Goal: Information Seeking & Learning: Learn about a topic

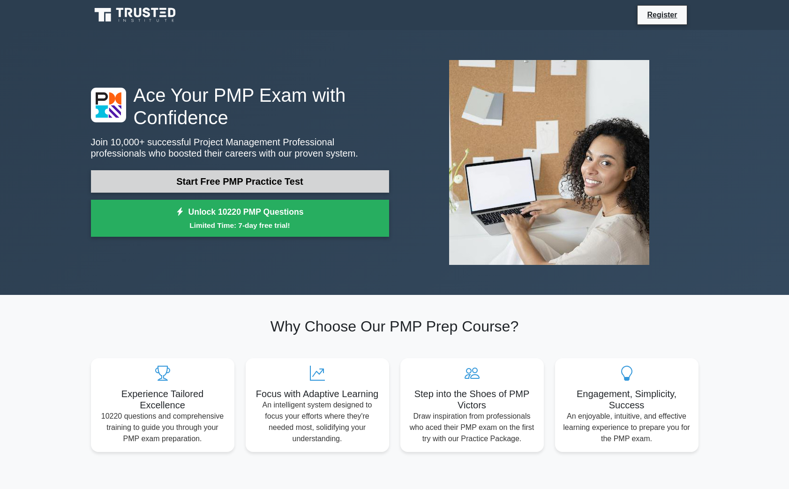
click at [320, 181] on link "Start Free PMP Practice Test" at bounding box center [240, 181] width 298 height 23
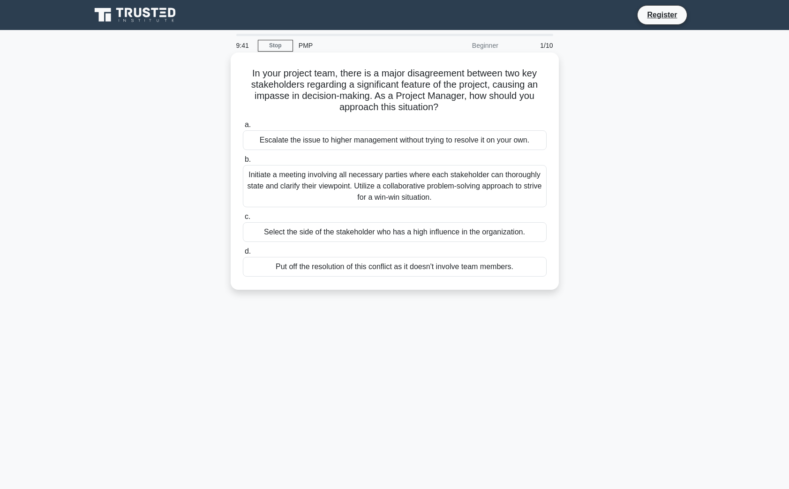
click at [483, 189] on div "Initiate a meeting involving all necessary parties where each stakeholder can t…" at bounding box center [395, 186] width 304 height 42
click at [243, 163] on input "b. Initiate a meeting involving all necessary parties where each stakeholder ca…" at bounding box center [243, 160] width 0 height 6
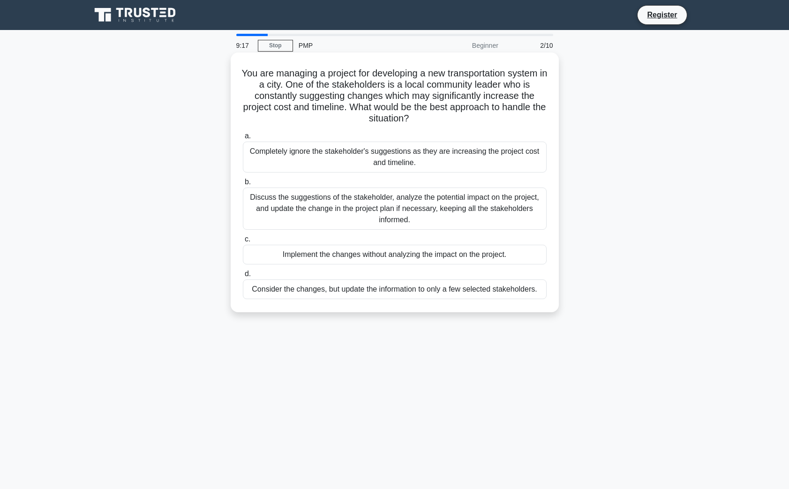
click at [478, 217] on div "Discuss the suggestions of the stakeholder, analyze the potential impact on the…" at bounding box center [395, 209] width 304 height 42
click at [243, 185] on input "b. Discuss the suggestions of the stakeholder, analyze the potential impact on …" at bounding box center [243, 182] width 0 height 6
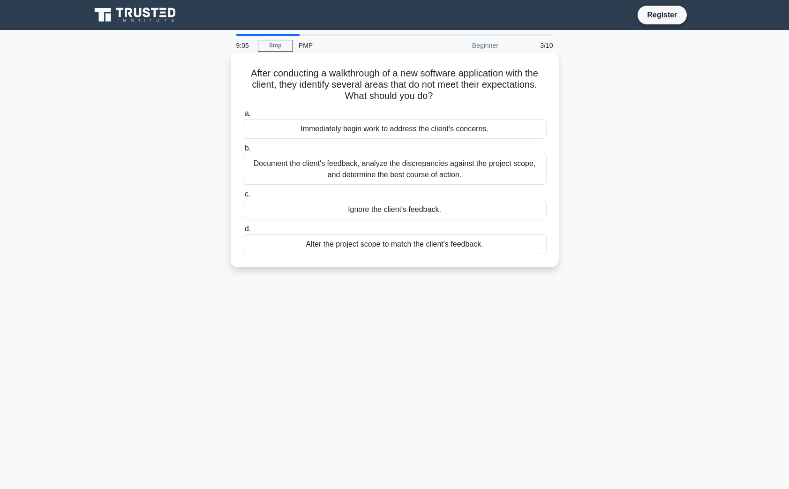
click at [493, 171] on div "Document the client's feedback, analyze the discrepancies against the project s…" at bounding box center [395, 169] width 304 height 31
click at [243, 152] on input "b. Document the client's feedback, analyze the discrepancies against the projec…" at bounding box center [243, 148] width 0 height 6
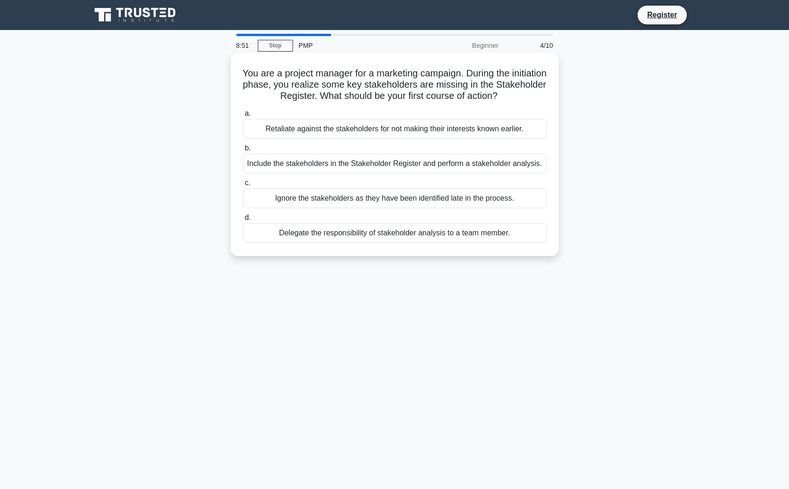
click at [401, 168] on div "Include the stakeholders in the Stakeholder Register and perform a stakeholder …" at bounding box center [395, 164] width 304 height 20
click at [243, 152] on input "b. Include the stakeholders in the Stakeholder Register and perform a stakehold…" at bounding box center [243, 148] width 0 height 6
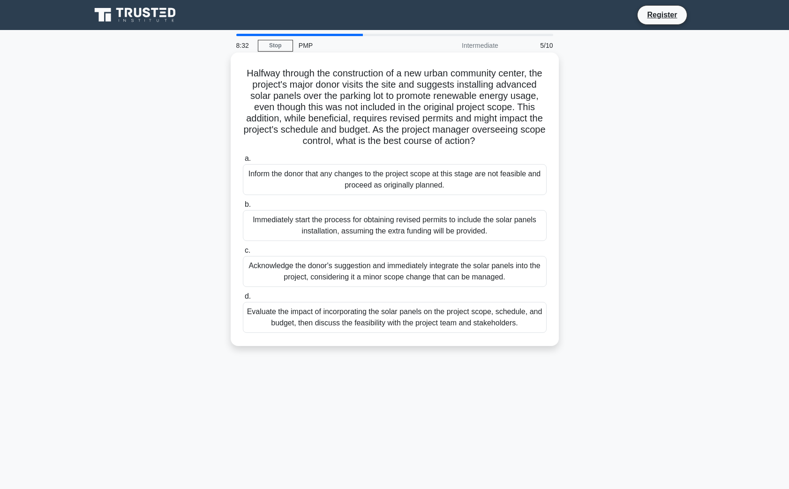
click at [419, 330] on div "Evaluate the impact of incorporating the solar panels on the project scope, sch…" at bounding box center [395, 317] width 304 height 31
click at [243, 300] on input "d. Evaluate the impact of incorporating the solar panels on the project scope, …" at bounding box center [243, 297] width 0 height 6
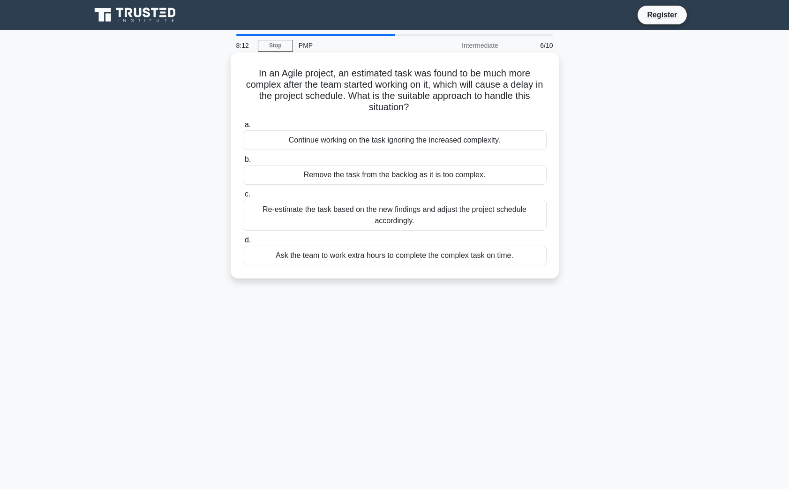
click at [349, 214] on div "Re-estimate the task based on the new findings and adjust the project schedule …" at bounding box center [395, 215] width 304 height 31
click at [243, 197] on input "c. Re-estimate the task based on the new findings and adjust the project schedu…" at bounding box center [243, 194] width 0 height 6
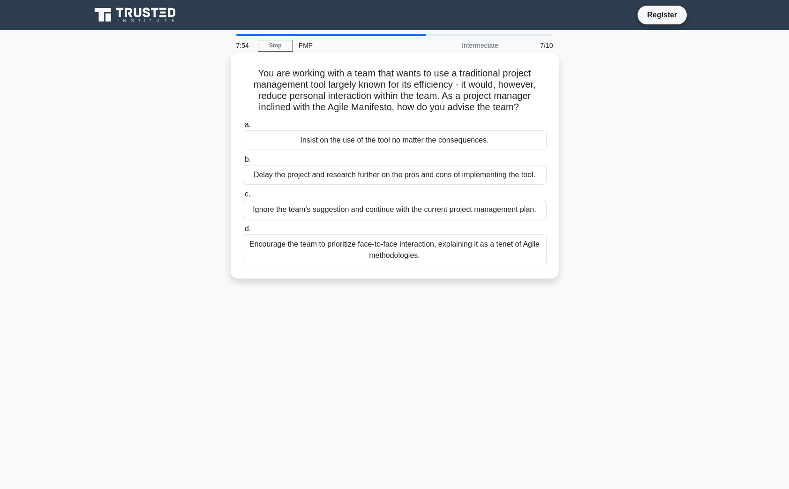
click at [472, 254] on div "Encourage the team to prioritize face-to-face interaction, explaining it as a t…" at bounding box center [395, 250] width 304 height 31
click at [243, 232] on input "d. Encourage the team to prioritize face-to-face interaction, explaining it as …" at bounding box center [243, 229] width 0 height 6
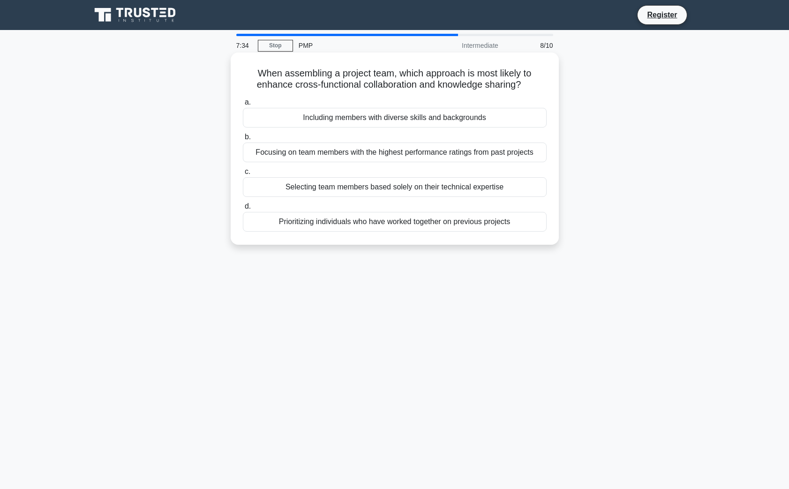
click at [405, 119] on div "Including members with diverse skills and backgrounds" at bounding box center [395, 118] width 304 height 20
click at [243, 106] on input "a. Including members with diverse skills and backgrounds" at bounding box center [243, 102] width 0 height 6
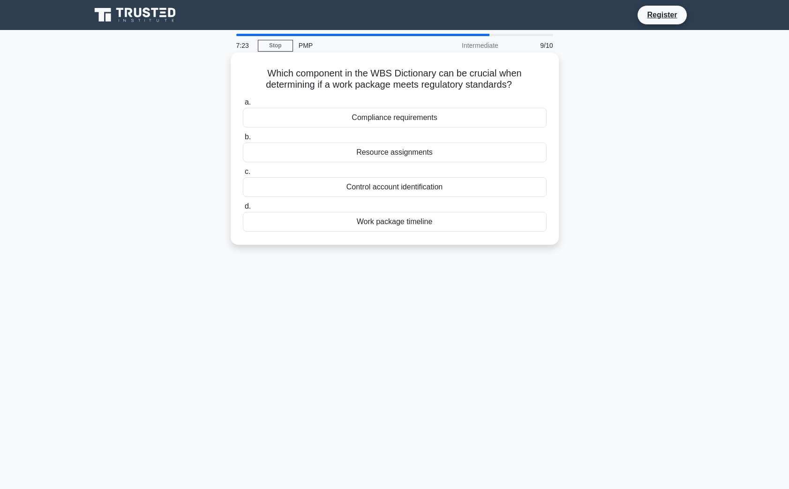
click at [447, 123] on div "Compliance requirements" at bounding box center [395, 118] width 304 height 20
click at [243, 106] on input "a. Compliance requirements" at bounding box center [243, 102] width 0 height 6
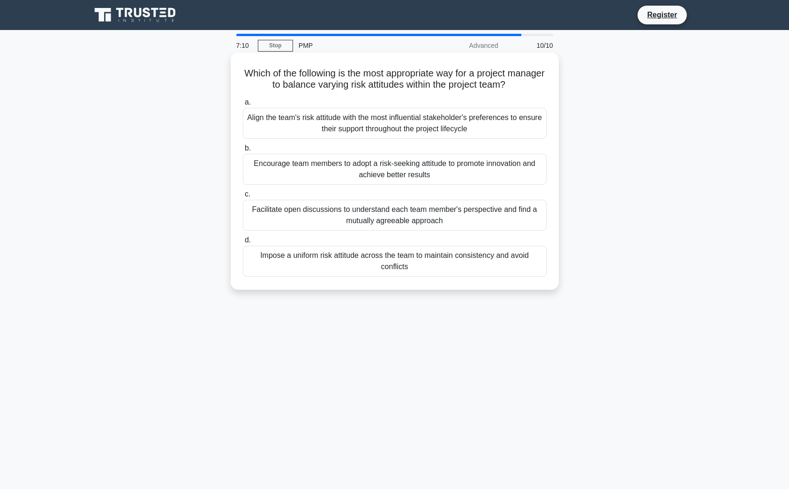
click at [454, 215] on div "Facilitate open discussions to understand each team member's perspective and fi…" at bounding box center [395, 215] width 304 height 31
click at [243, 197] on input "c. Facilitate open discussions to understand each team member's perspective and…" at bounding box center [243, 194] width 0 height 6
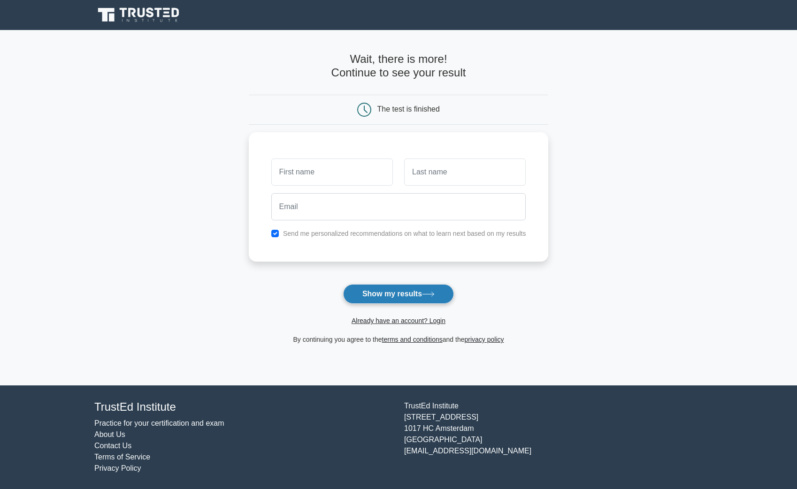
click at [391, 295] on button "Show my results" at bounding box center [398, 294] width 111 height 20
